Goal: Information Seeking & Learning: Learn about a topic

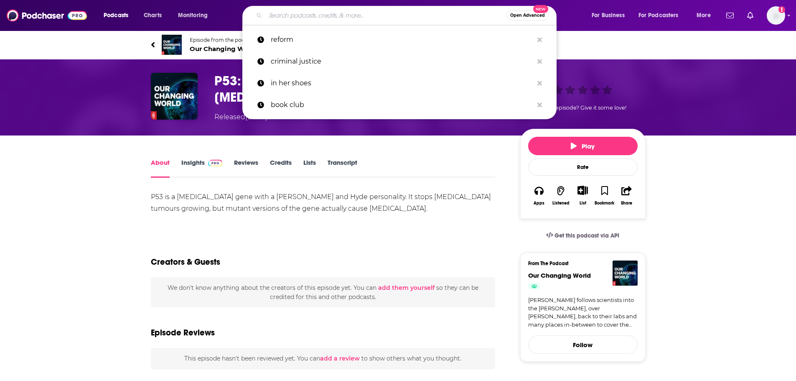
click at [328, 13] on input "Search podcasts, credits, & more..." at bounding box center [385, 15] width 241 height 13
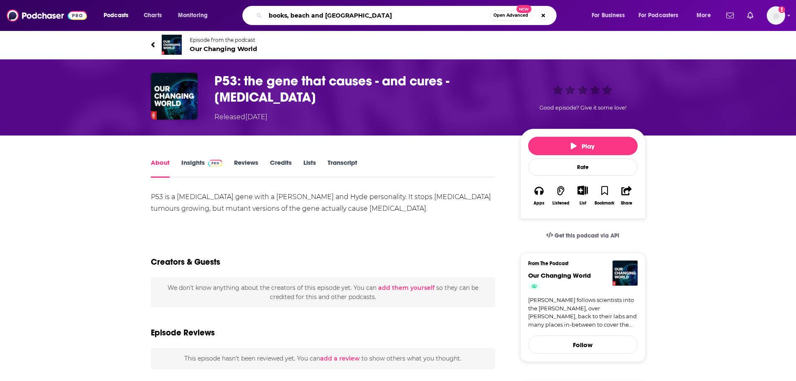
type input "books, beach and beyond"
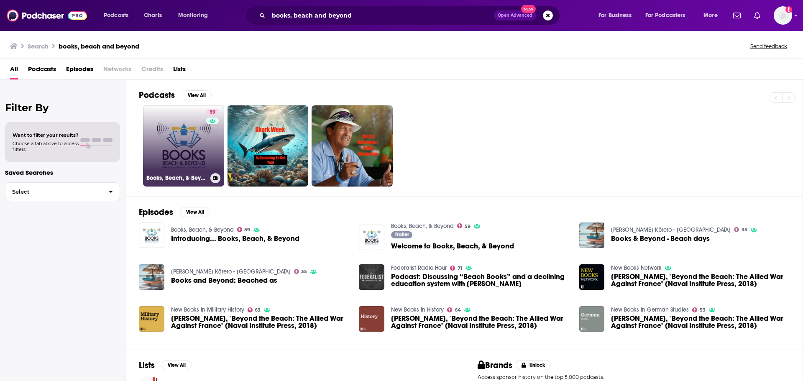
click at [177, 150] on link "59 Books, Beach, & Beyond" at bounding box center [183, 145] width 81 height 81
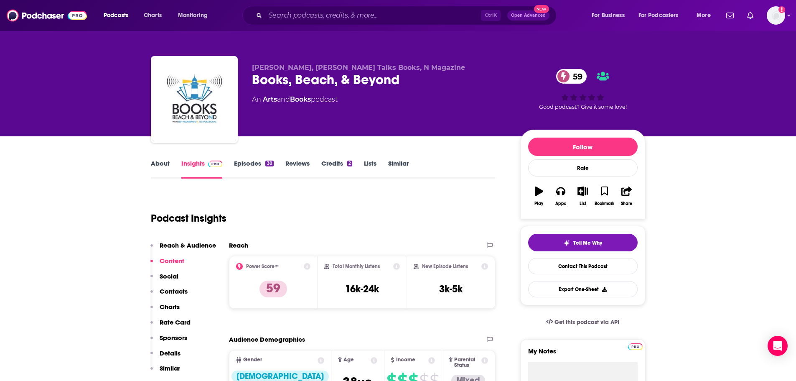
click at [240, 163] on link "Episodes 38" at bounding box center [253, 168] width 39 height 19
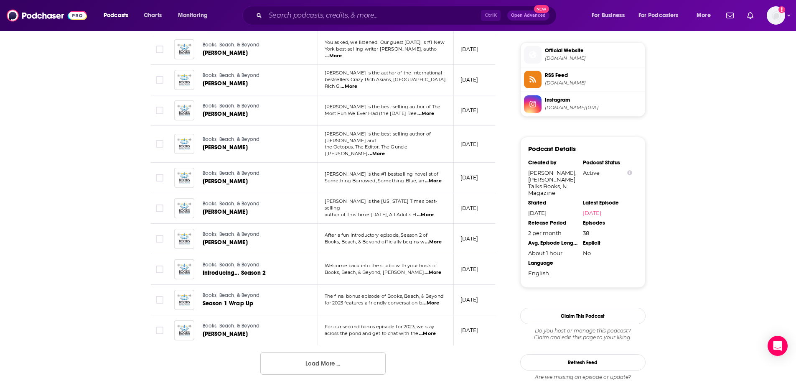
scroll to position [874, 0]
